Goal: Information Seeking & Learning: Compare options

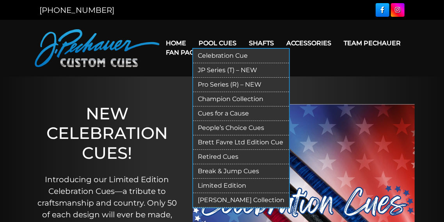
click at [219, 155] on link "Retired Cues" at bounding box center [241, 157] width 96 height 14
click at [215, 85] on link "Pro Series (R) – NEW" at bounding box center [241, 85] width 96 height 14
click at [213, 99] on link "Champion Collection" at bounding box center [241, 99] width 96 height 14
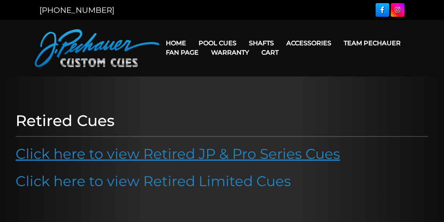
click at [186, 152] on link "Click here to view Retired JP & Pro Series Cues" at bounding box center [178, 153] width 325 height 17
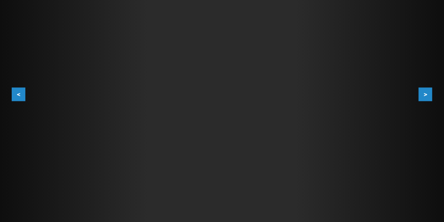
scroll to position [121, 0]
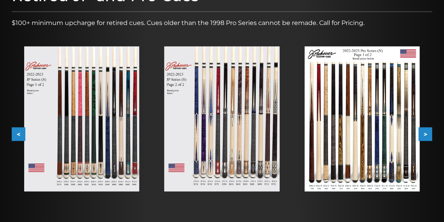
click at [354, 123] on img at bounding box center [362, 118] width 115 height 145
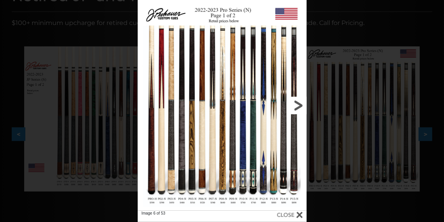
click at [297, 107] on link at bounding box center [269, 105] width 76 height 211
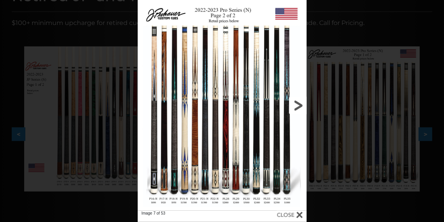
click at [299, 102] on link at bounding box center [269, 105] width 76 height 211
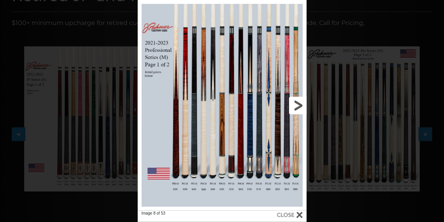
click at [300, 102] on link at bounding box center [269, 105] width 76 height 211
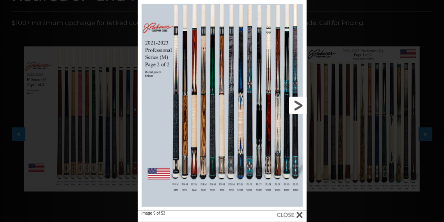
click at [300, 102] on link at bounding box center [269, 105] width 76 height 211
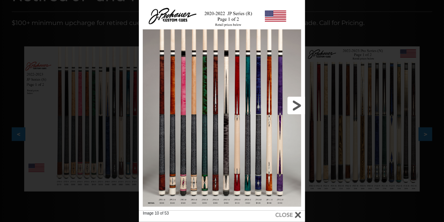
click at [298, 107] on link at bounding box center [267, 105] width 75 height 211
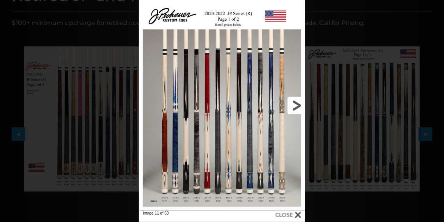
click at [299, 106] on link at bounding box center [267, 105] width 75 height 211
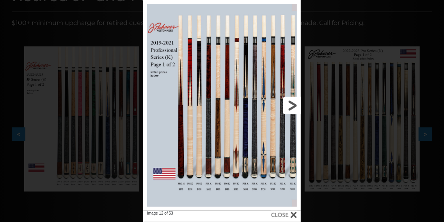
click at [293, 106] on link at bounding box center [265, 105] width 71 height 211
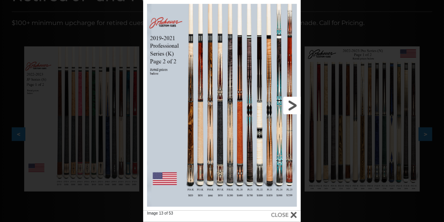
click at [293, 106] on link at bounding box center [265, 105] width 71 height 211
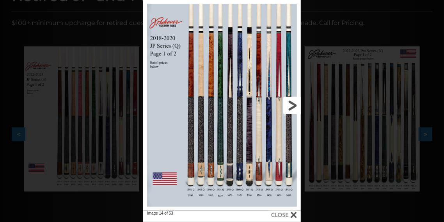
click at [293, 106] on link at bounding box center [265, 105] width 71 height 211
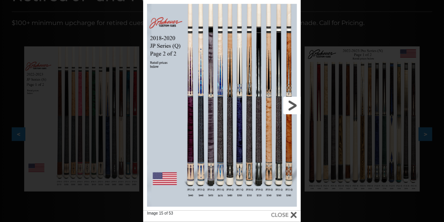
click at [294, 105] on link at bounding box center [265, 105] width 71 height 211
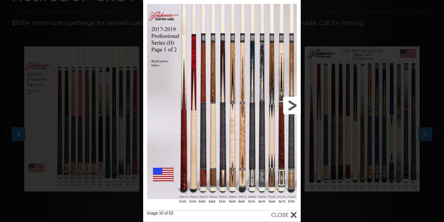
click at [294, 105] on link at bounding box center [265, 105] width 71 height 211
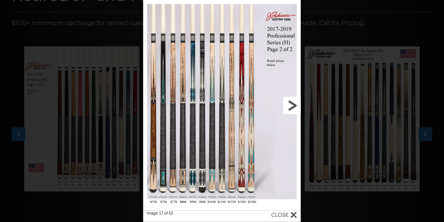
click at [294, 105] on link at bounding box center [265, 105] width 71 height 211
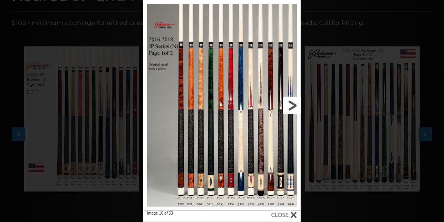
click at [294, 105] on link at bounding box center [265, 105] width 71 height 211
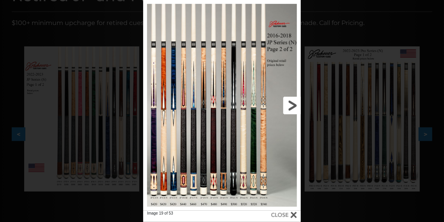
click at [289, 104] on link at bounding box center [265, 105] width 71 height 211
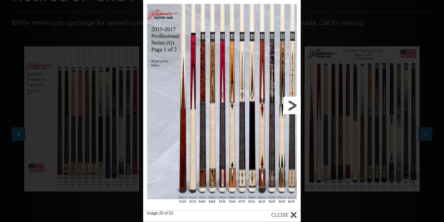
click at [292, 105] on link at bounding box center [265, 105] width 71 height 211
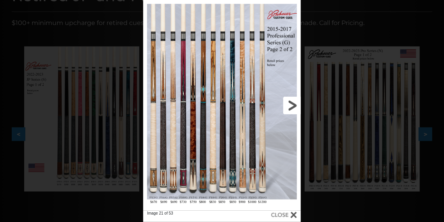
click at [292, 107] on link at bounding box center [265, 105] width 71 height 211
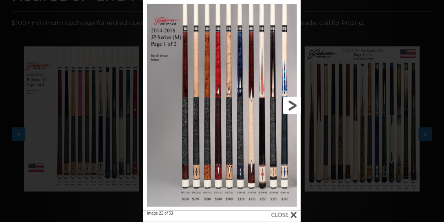
click at [292, 107] on link at bounding box center [265, 105] width 71 height 211
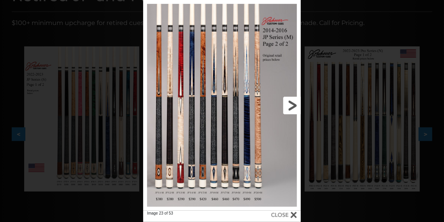
click at [292, 107] on link at bounding box center [265, 105] width 71 height 211
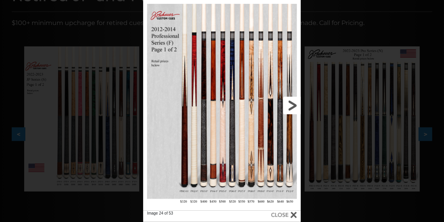
click at [292, 107] on link at bounding box center [265, 105] width 71 height 211
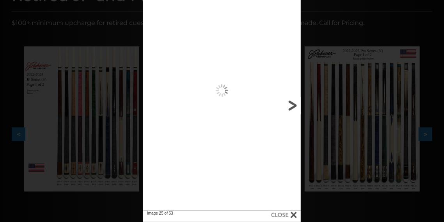
click at [292, 107] on link at bounding box center [265, 105] width 71 height 211
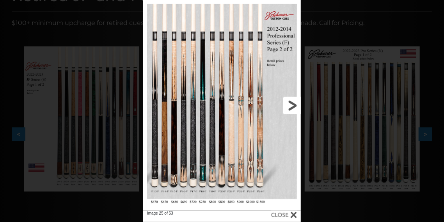
click at [292, 107] on link at bounding box center [265, 105] width 71 height 211
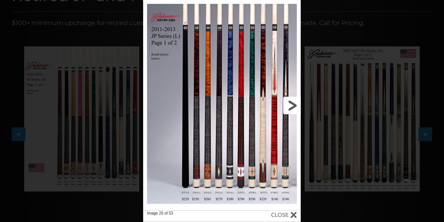
click at [292, 107] on link at bounding box center [265, 105] width 71 height 211
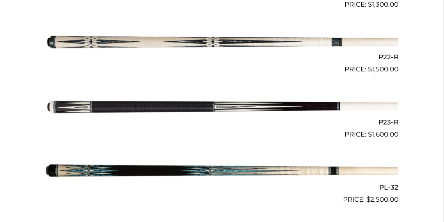
scroll to position [1609, 0]
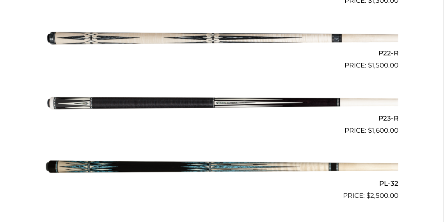
click at [222, 100] on img at bounding box center [222, 103] width 353 height 59
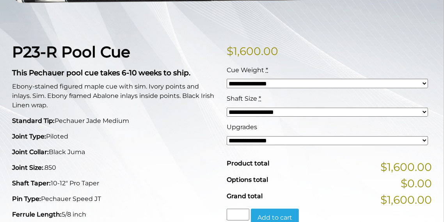
scroll to position [158, 0]
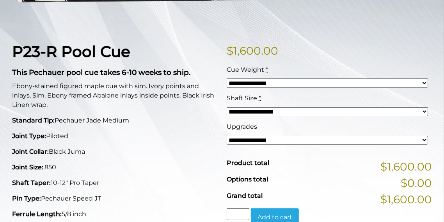
click at [253, 137] on select "**********" at bounding box center [327, 140] width 201 height 9
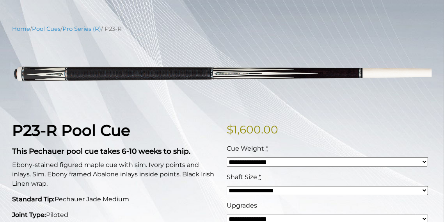
scroll to position [71, 0]
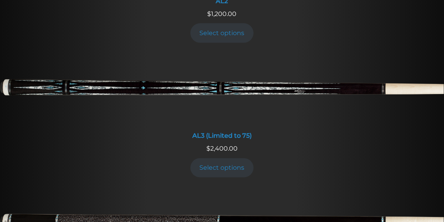
scroll to position [597, 0]
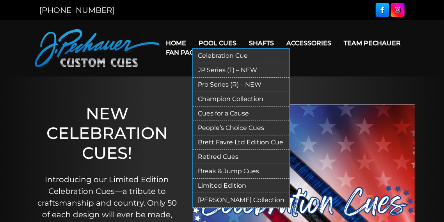
click at [212, 185] on link "Limited Edition" at bounding box center [241, 186] width 96 height 14
click at [216, 42] on ul "Home Pool Cues Celebration Cue JP Series (T) – NEW Pro Series (R) – NEW Champio…" at bounding box center [285, 48] width 250 height 19
click at [204, 85] on link "Pro Series (R) – NEW" at bounding box center [241, 85] width 96 height 14
click at [211, 70] on link "JP Series (T) – NEW" at bounding box center [241, 70] width 96 height 14
click at [219, 100] on link "Champion Collection" at bounding box center [241, 99] width 96 height 14
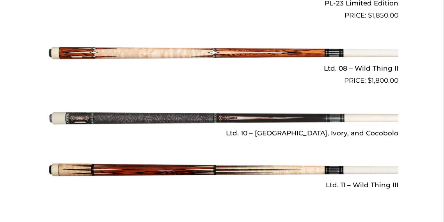
scroll to position [1089, 0]
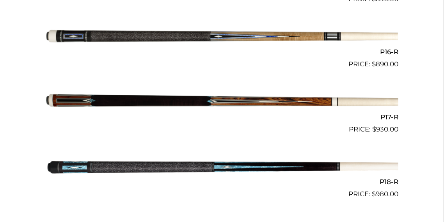
scroll to position [1227, 0]
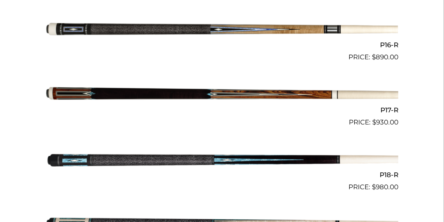
click at [166, 90] on img at bounding box center [222, 95] width 353 height 59
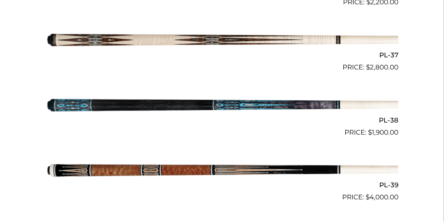
scroll to position [2002, 0]
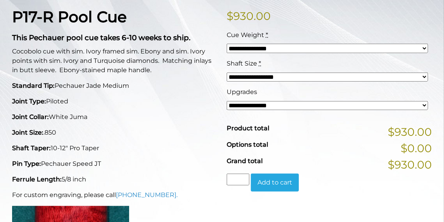
scroll to position [197, 0]
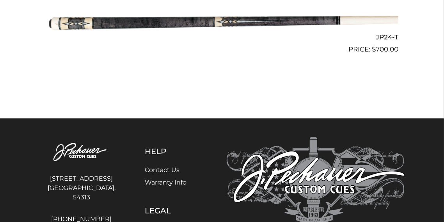
scroll to position [1762, 0]
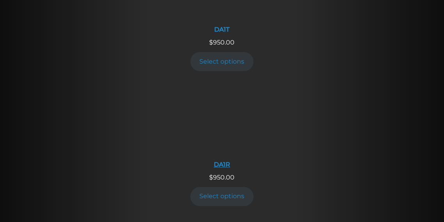
scroll to position [796, 0]
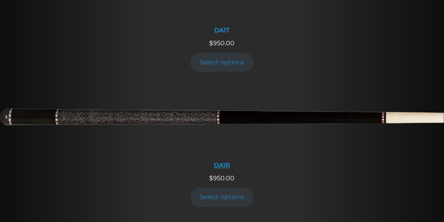
click at [202, 92] on img at bounding box center [222, 120] width 444 height 74
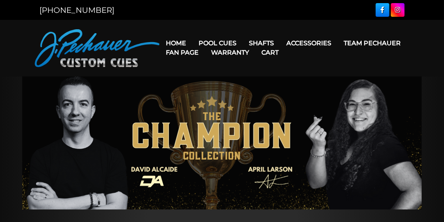
scroll to position [0, 0]
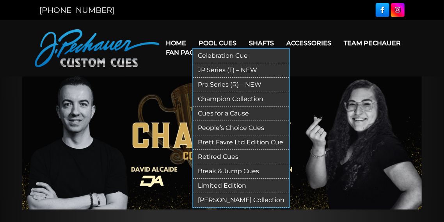
click at [215, 184] on link "Limited Edition" at bounding box center [241, 186] width 96 height 14
click at [210, 99] on link "Champion Collection" at bounding box center [241, 99] width 96 height 14
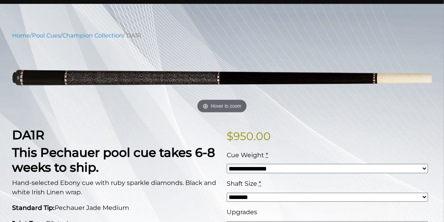
scroll to position [72, 0]
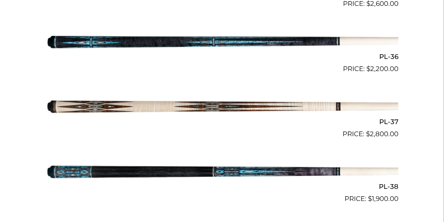
scroll to position [728, 0]
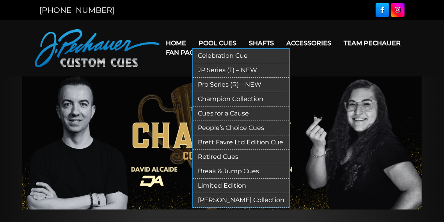
click at [203, 98] on link "Champion Collection" at bounding box center [241, 99] width 96 height 14
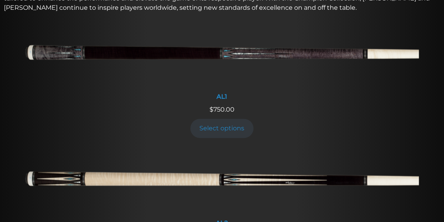
scroll to position [328, 0]
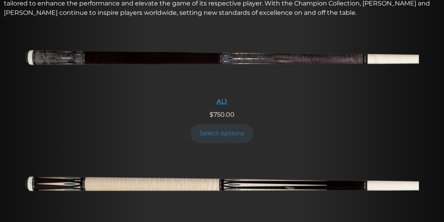
click at [217, 57] on img at bounding box center [222, 61] width 394 height 66
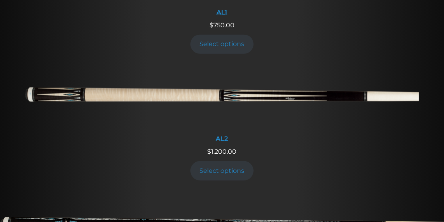
scroll to position [423, 0]
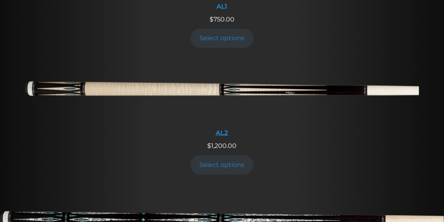
click at [225, 87] on img at bounding box center [222, 92] width 394 height 66
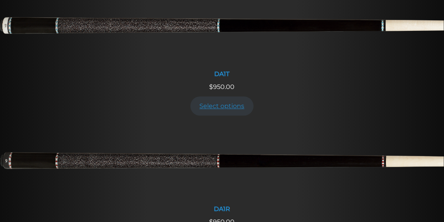
scroll to position [753, 0]
click at [223, 96] on link "Select options" at bounding box center [221, 105] width 63 height 19
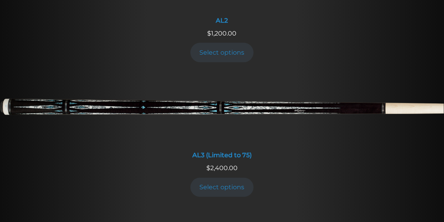
scroll to position [362, 0]
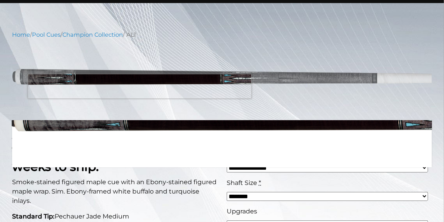
scroll to position [78, 0]
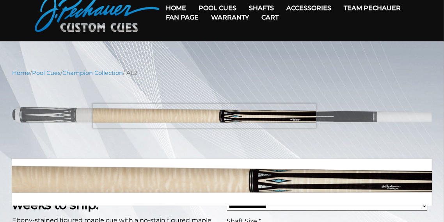
scroll to position [64, 0]
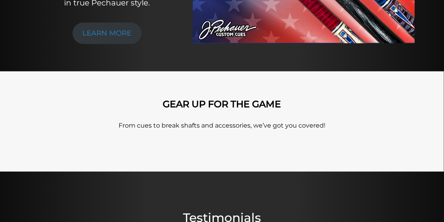
scroll to position [0, 0]
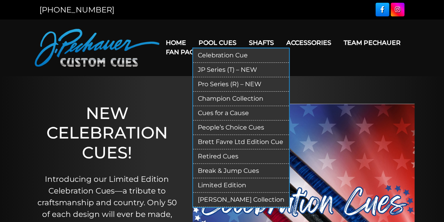
click at [212, 127] on link "People’s Choice Cues" at bounding box center [241, 128] width 96 height 14
click at [209, 71] on link "JP Series (T) – NEW" at bounding box center [241, 70] width 96 height 14
click at [220, 55] on link "Celebration Cue" at bounding box center [241, 55] width 96 height 14
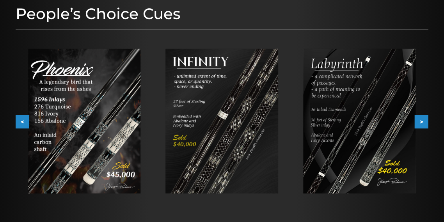
scroll to position [107, 0]
click at [421, 120] on button ">" at bounding box center [422, 121] width 14 height 14
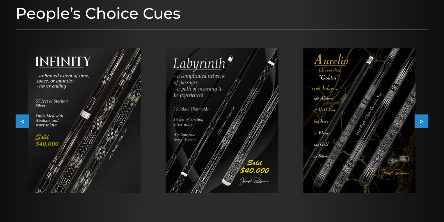
click at [424, 123] on button ">" at bounding box center [422, 121] width 14 height 14
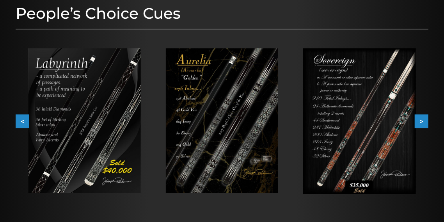
click at [420, 121] on button ">" at bounding box center [422, 121] width 14 height 14
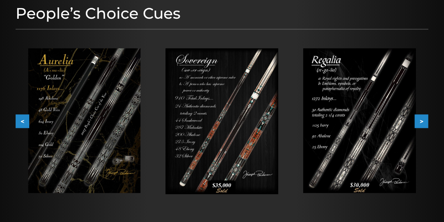
click at [420, 121] on button ">" at bounding box center [422, 121] width 14 height 14
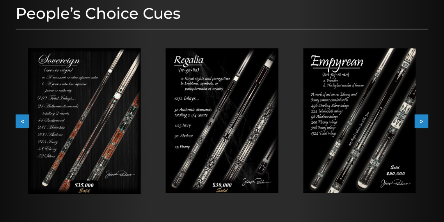
click at [420, 121] on button ">" at bounding box center [422, 121] width 14 height 14
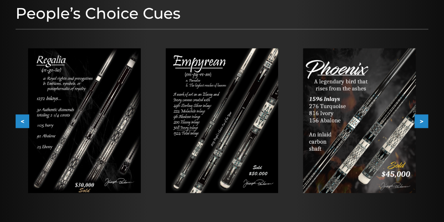
click at [420, 121] on button ">" at bounding box center [422, 121] width 14 height 14
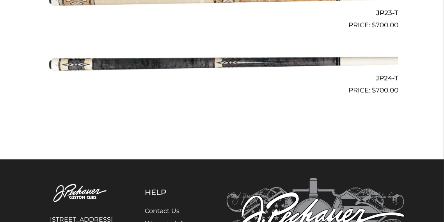
scroll to position [1715, 0]
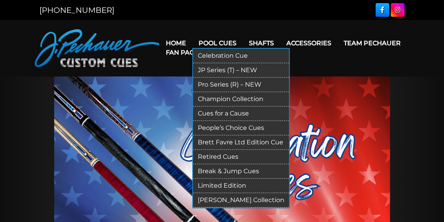
click at [206, 41] on link "Pool Cues" at bounding box center [217, 43] width 50 height 20
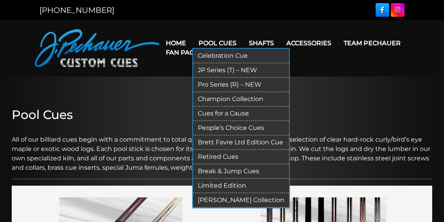
click at [212, 97] on link "Champion Collection" at bounding box center [241, 99] width 96 height 14
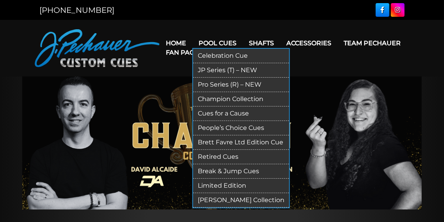
click at [210, 40] on link "Pool Cues" at bounding box center [217, 43] width 50 height 20
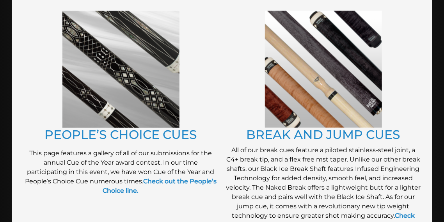
scroll to position [649, 0]
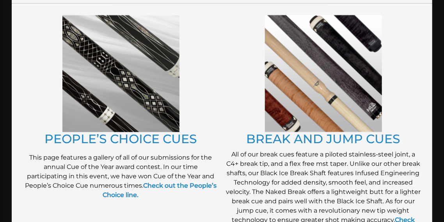
click at [152, 54] on img at bounding box center [120, 73] width 117 height 117
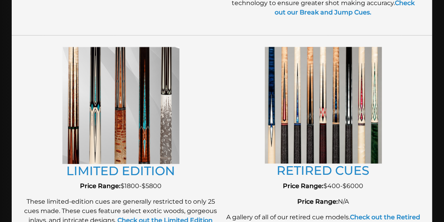
scroll to position [866, 0]
click at [170, 91] on img at bounding box center [120, 105] width 117 height 117
click at [165, 86] on img at bounding box center [120, 105] width 117 height 117
click at [347, 112] on img at bounding box center [323, 105] width 117 height 117
click at [350, 105] on img at bounding box center [323, 105] width 117 height 117
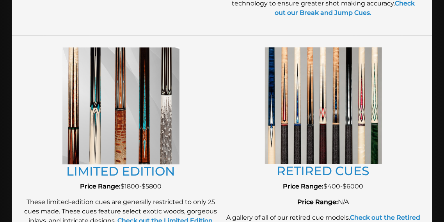
click at [389, 107] on figure at bounding box center [323, 105] width 195 height 117
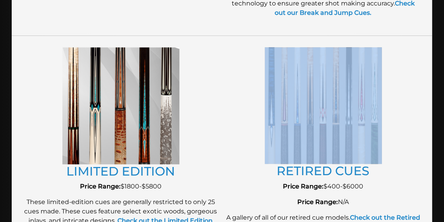
click at [389, 107] on figure at bounding box center [323, 105] width 195 height 117
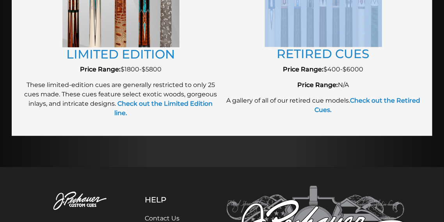
scroll to position [993, 0]
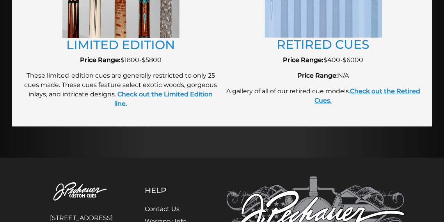
click at [331, 101] on strong "Check out the Retired Cues." at bounding box center [368, 95] width 106 height 17
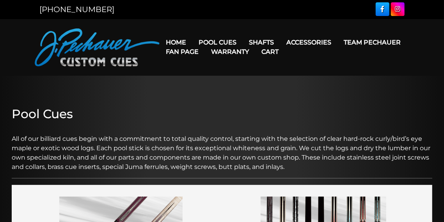
scroll to position [0, 0]
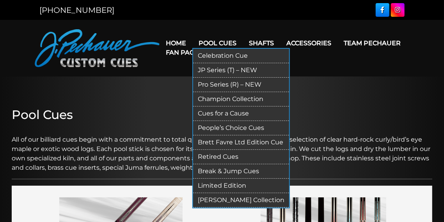
click at [216, 143] on link "Brett Favre Ltd Edition Cue" at bounding box center [241, 142] width 96 height 14
click at [268, 197] on link "[PERSON_NAME] Collection" at bounding box center [241, 200] width 96 height 14
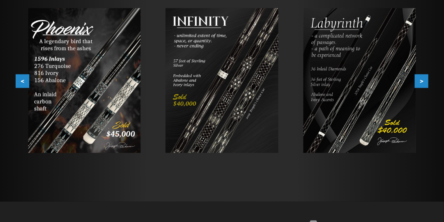
scroll to position [151, 0]
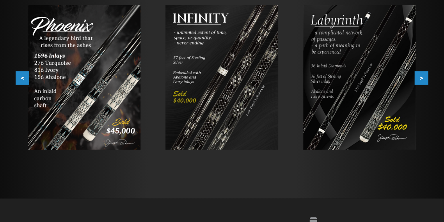
click at [430, 78] on div "People’s Choice Cues < > slide 5 to 7 of 7" at bounding box center [222, 62] width 421 height 210
click at [419, 79] on button ">" at bounding box center [422, 78] width 14 height 14
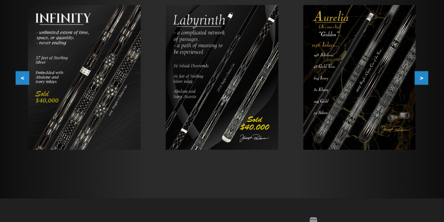
click at [331, 83] on img at bounding box center [359, 77] width 113 height 145
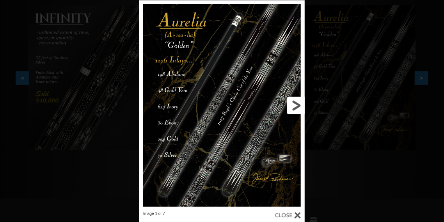
click at [294, 105] on link at bounding box center [267, 105] width 75 height 211
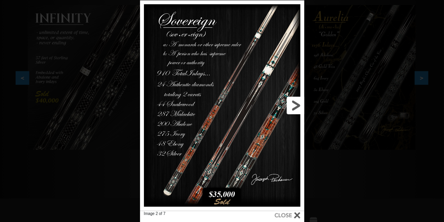
click at [294, 103] on link at bounding box center [267, 105] width 74 height 211
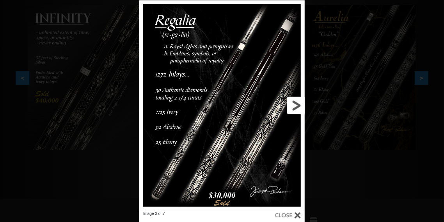
click at [294, 103] on link at bounding box center [267, 105] width 75 height 211
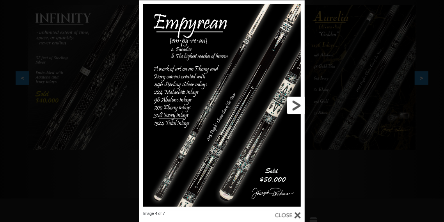
click at [294, 103] on link at bounding box center [267, 105] width 75 height 211
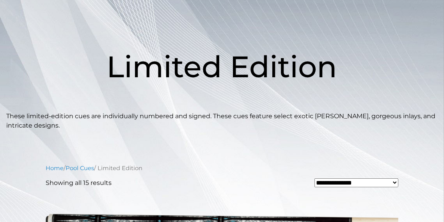
scroll to position [69, 0]
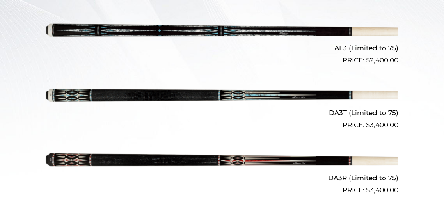
scroll to position [76, 0]
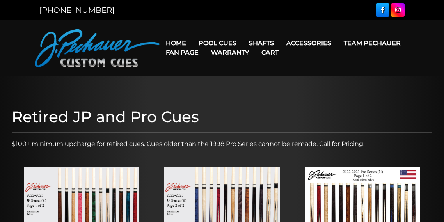
scroll to position [127, 0]
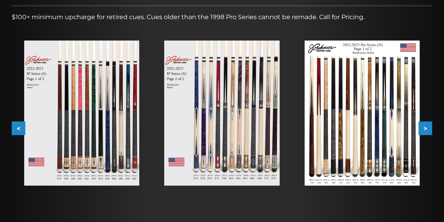
click at [114, 102] on img at bounding box center [81, 113] width 115 height 145
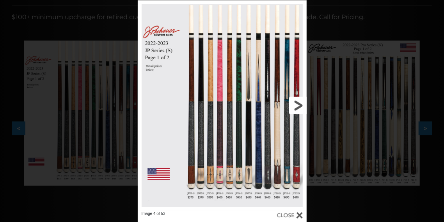
click at [266, 92] on link at bounding box center [269, 105] width 76 height 211
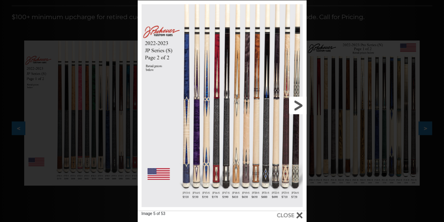
click at [300, 105] on link at bounding box center [269, 105] width 76 height 211
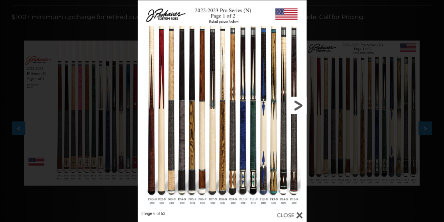
click at [298, 107] on link at bounding box center [269, 105] width 76 height 211
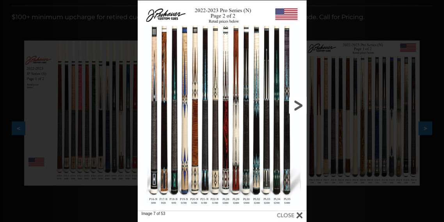
click at [298, 103] on link at bounding box center [269, 105] width 76 height 211
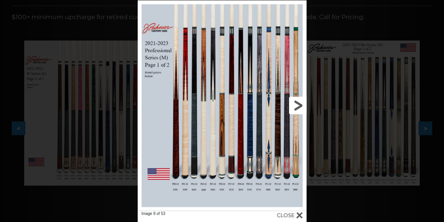
click at [298, 103] on link at bounding box center [269, 105] width 76 height 211
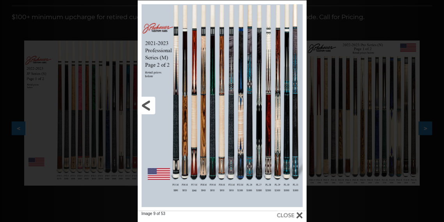
click at [184, 105] on link at bounding box center [176, 105] width 76 height 211
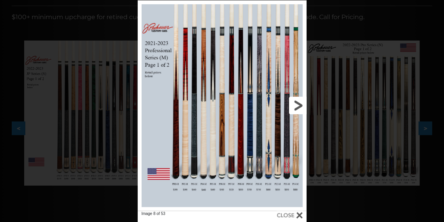
click at [299, 103] on link at bounding box center [269, 105] width 76 height 211
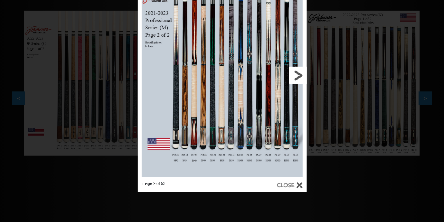
scroll to position [158, 0]
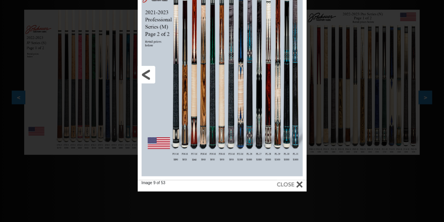
click at [184, 153] on link at bounding box center [176, 75] width 76 height 211
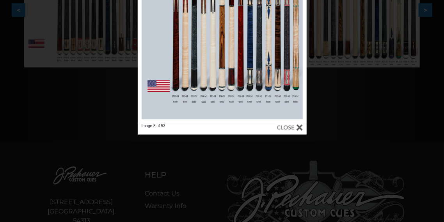
scroll to position [248, 0]
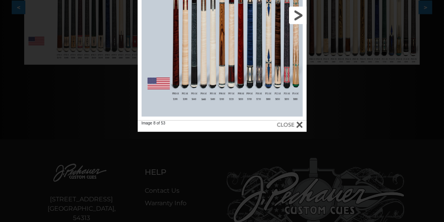
click at [296, 12] on link at bounding box center [269, 15] width 76 height 211
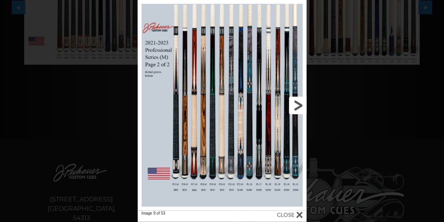
click at [297, 103] on link at bounding box center [269, 105] width 76 height 211
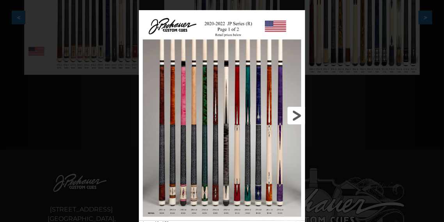
scroll to position [238, 0]
click at [297, 115] on link at bounding box center [267, 115] width 75 height 211
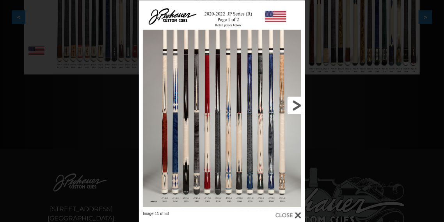
click at [303, 106] on link at bounding box center [267, 105] width 75 height 211
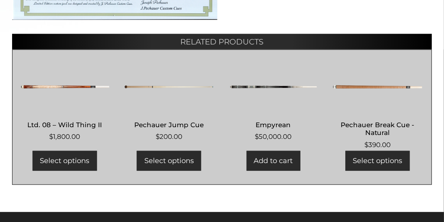
scroll to position [418, 0]
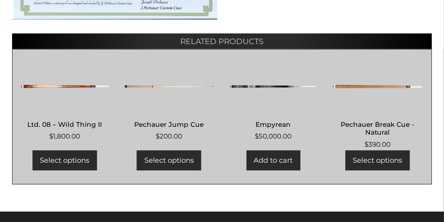
click at [264, 85] on img at bounding box center [273, 86] width 89 height 47
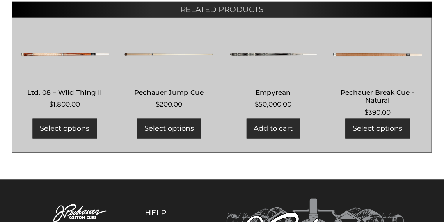
scroll to position [446, 0]
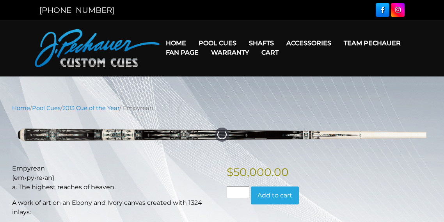
scroll to position [4, 0]
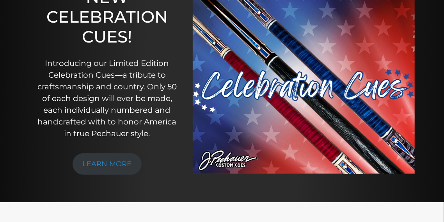
scroll to position [41, 0]
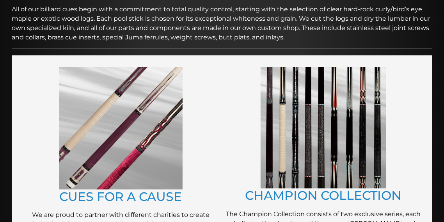
scroll to position [129, 0]
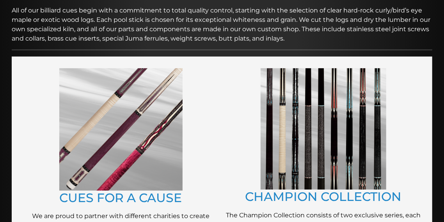
click at [133, 107] on img at bounding box center [120, 129] width 123 height 123
